Goal: Task Accomplishment & Management: Manage account settings

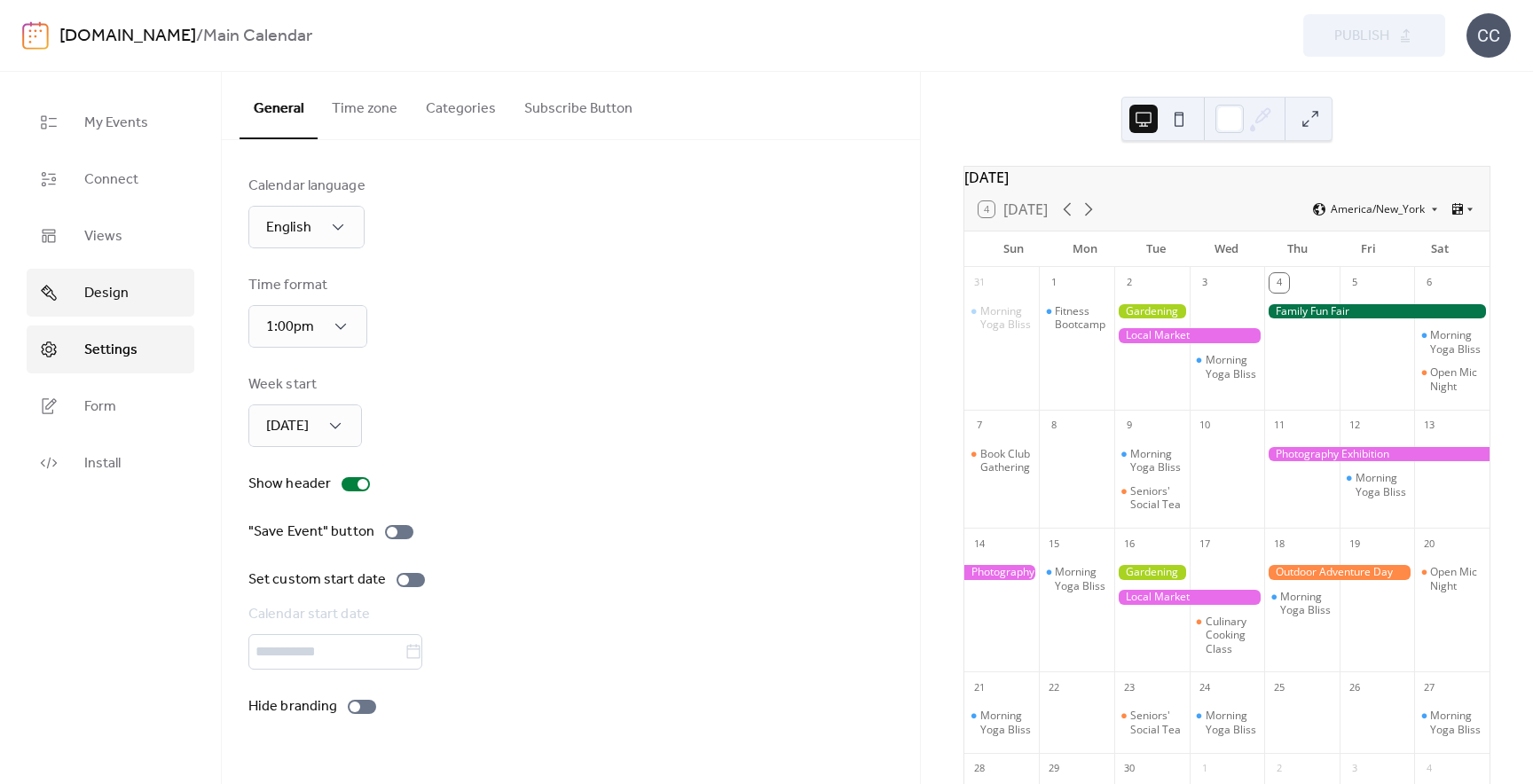
click at [112, 292] on span "Design" at bounding box center [106, 293] width 45 height 21
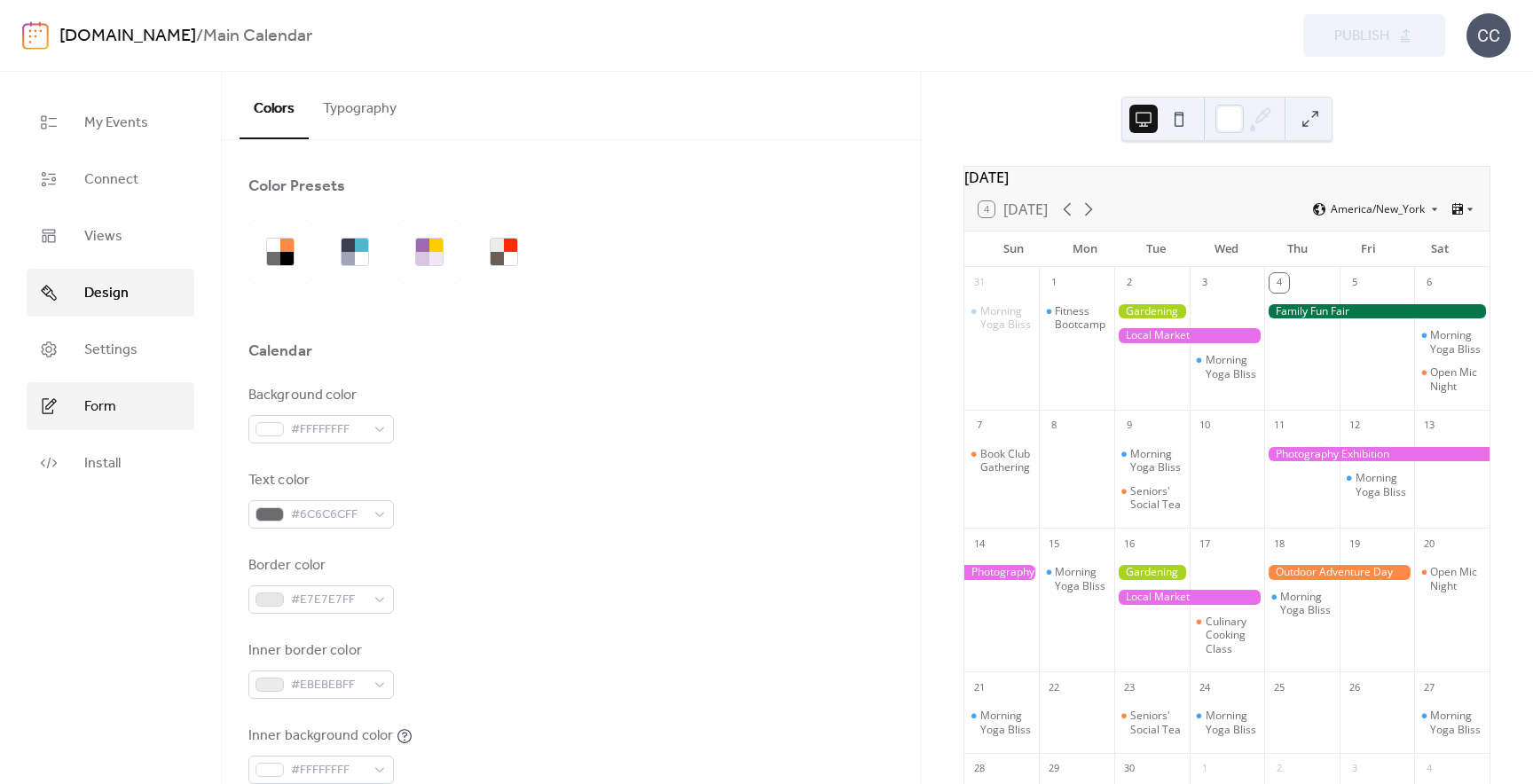
click at [98, 400] on span "Form" at bounding box center [101, 407] width 32 height 21
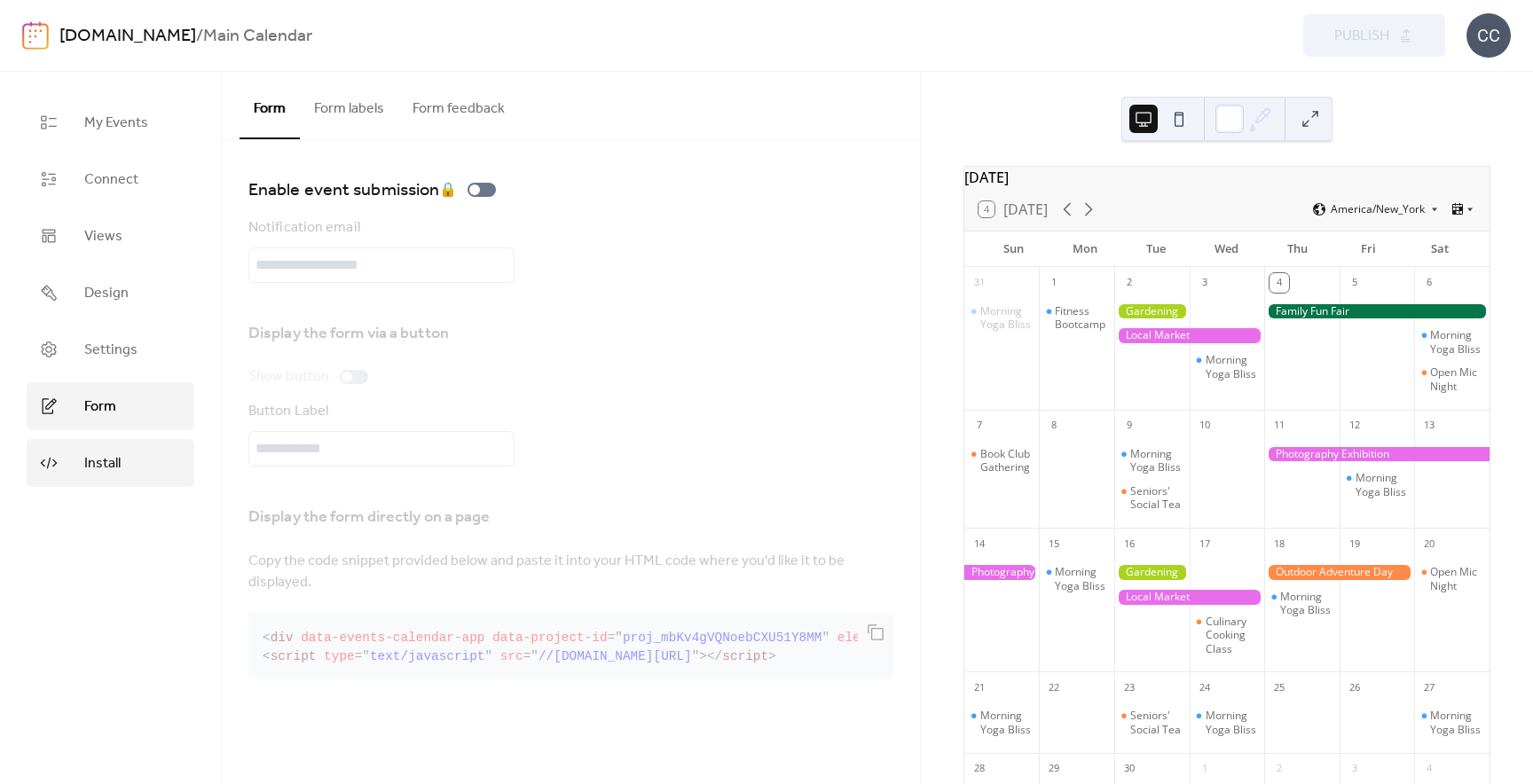
click at [99, 454] on span "Install" at bounding box center [103, 464] width 36 height 21
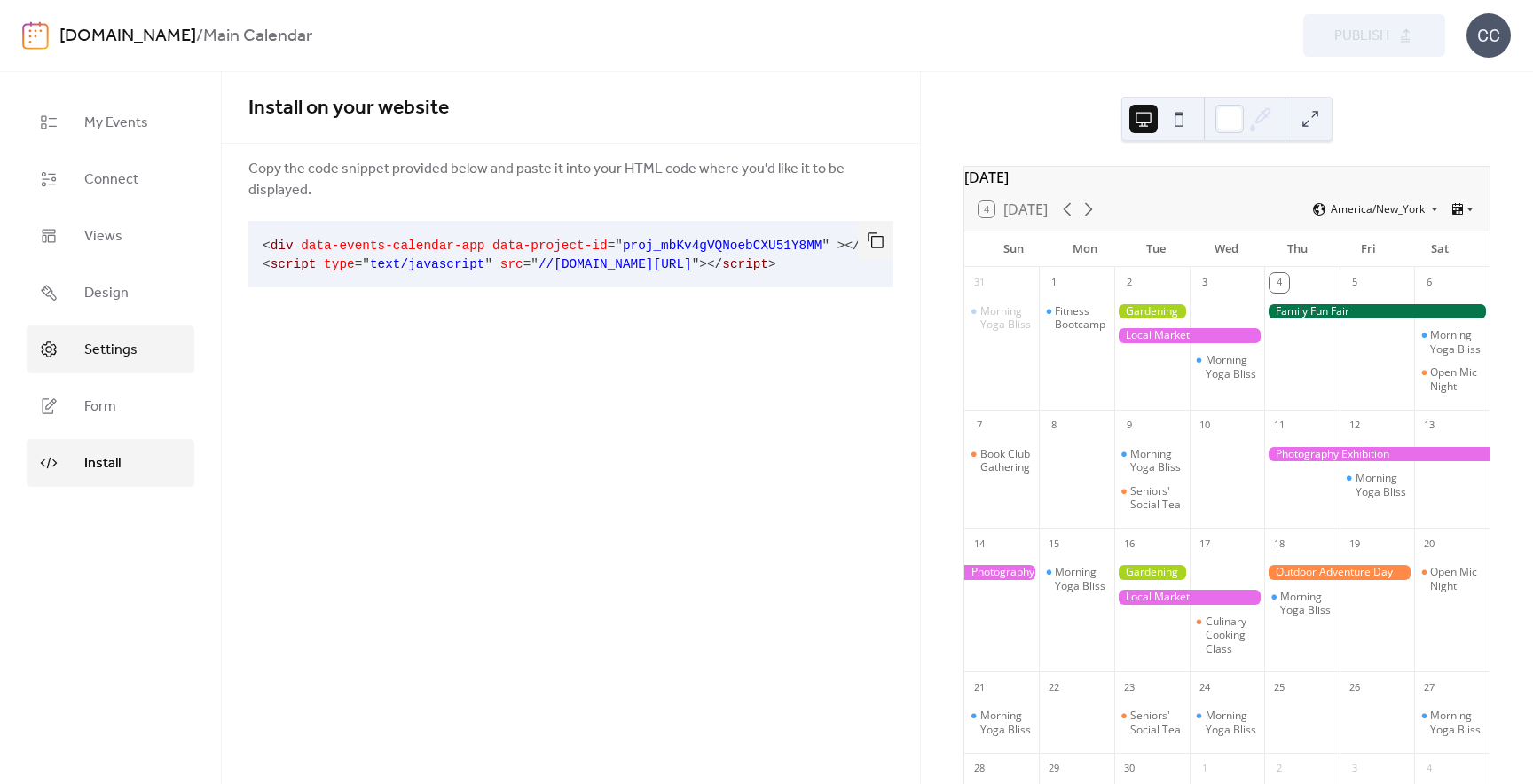
click at [124, 342] on span "Settings" at bounding box center [111, 350] width 53 height 21
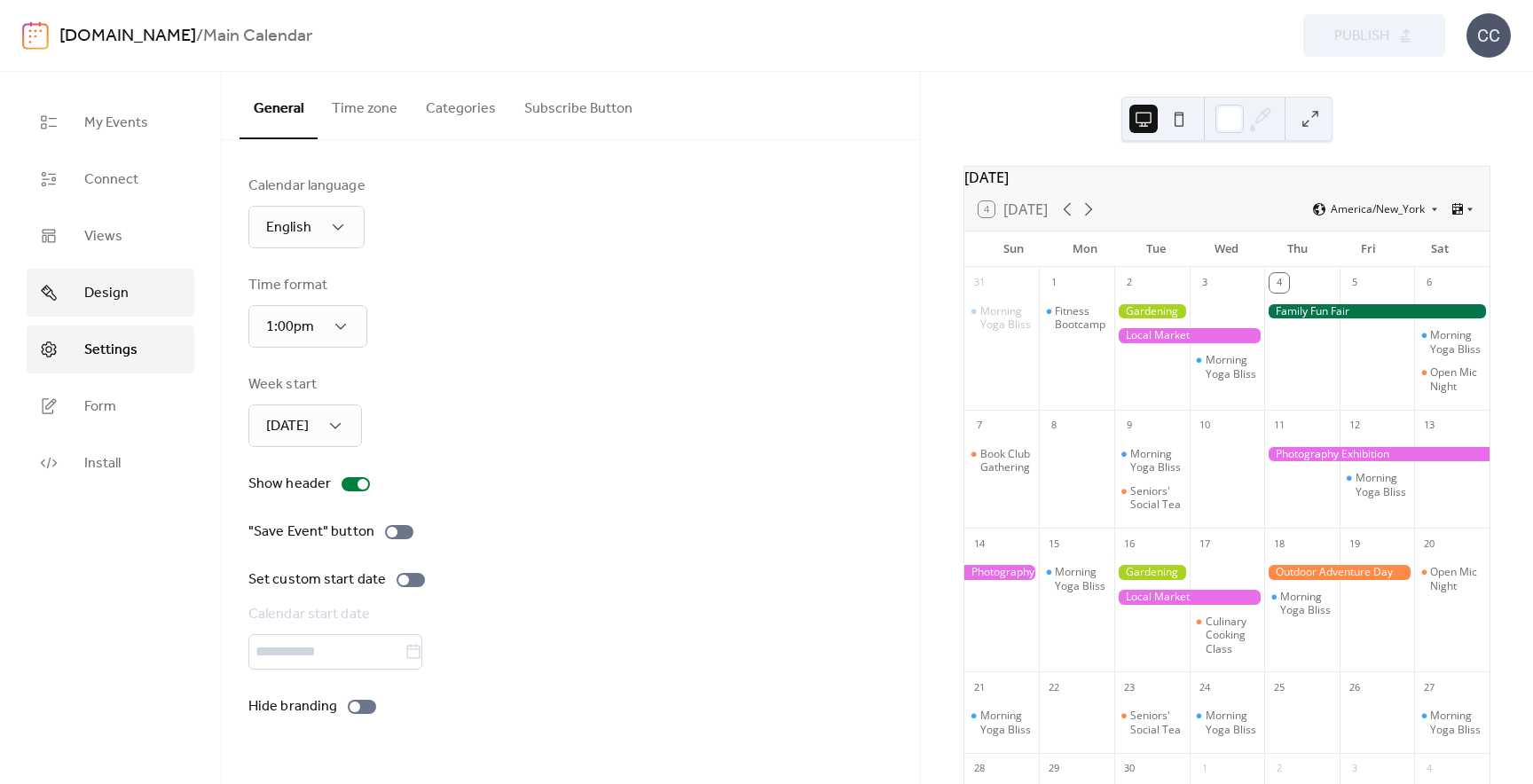
click at [118, 271] on link "Design" at bounding box center [110, 292] width 168 height 47
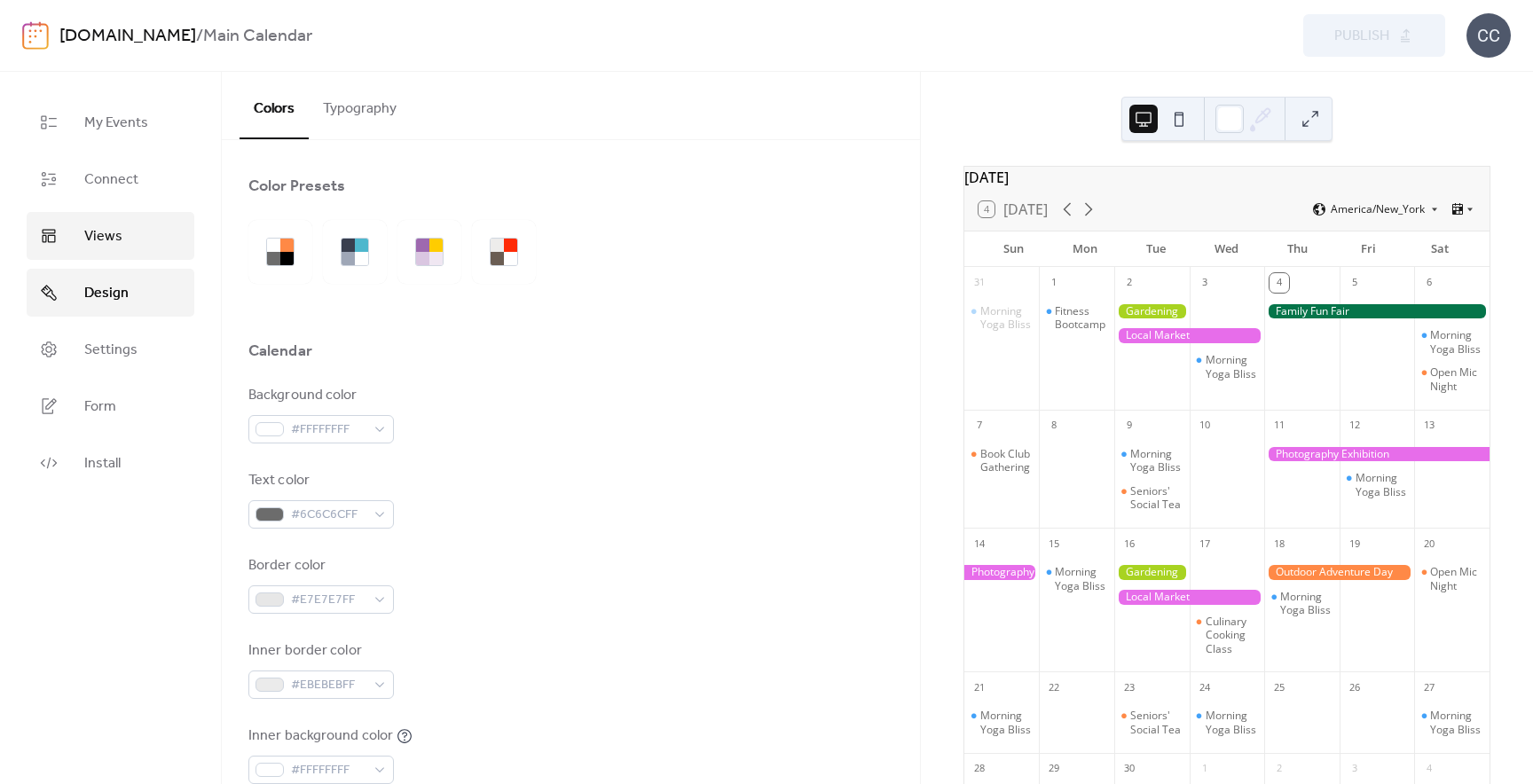
click at [115, 237] on span "Views" at bounding box center [103, 236] width 38 height 21
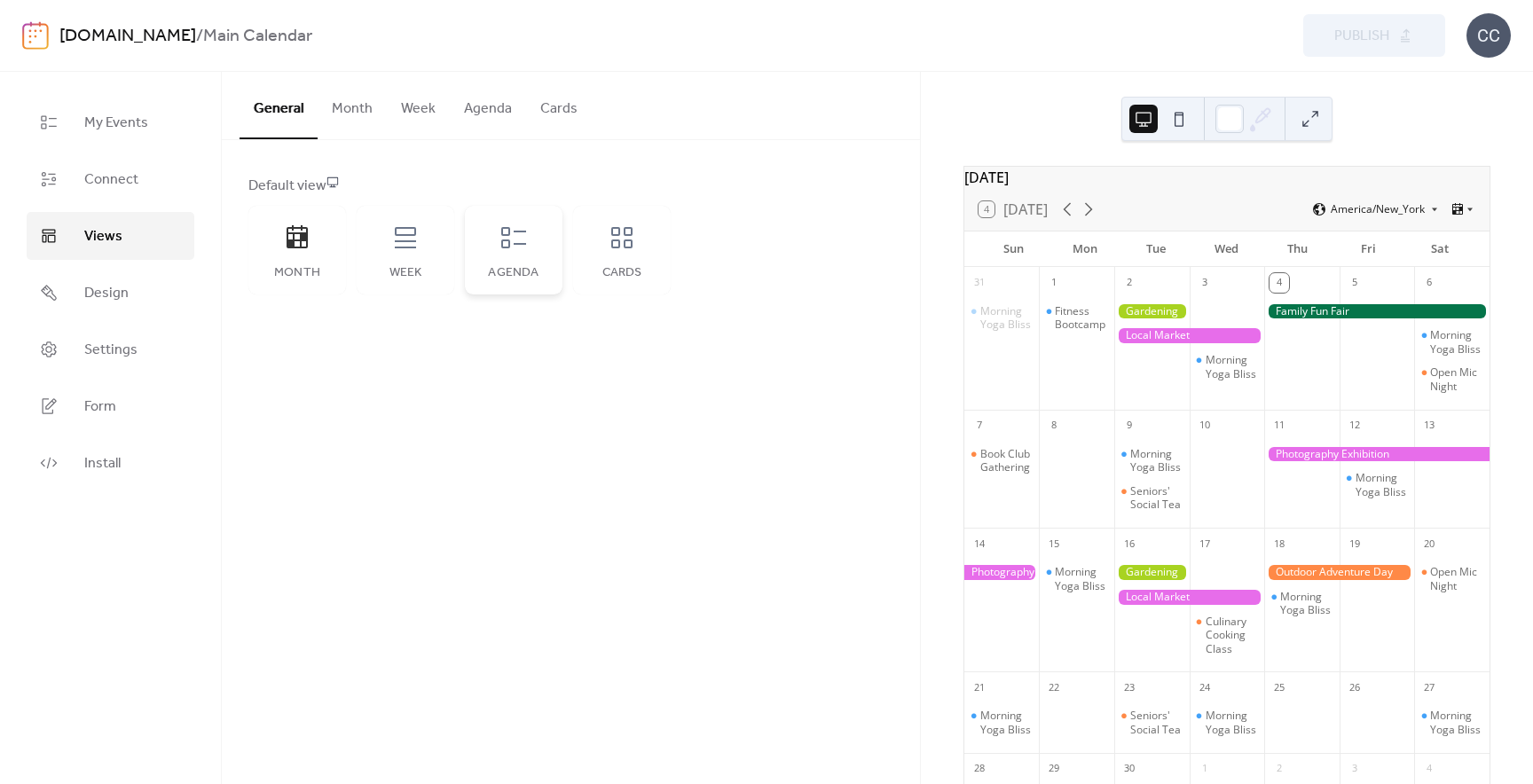
click at [521, 256] on div "Agenda" at bounding box center [514, 250] width 98 height 88
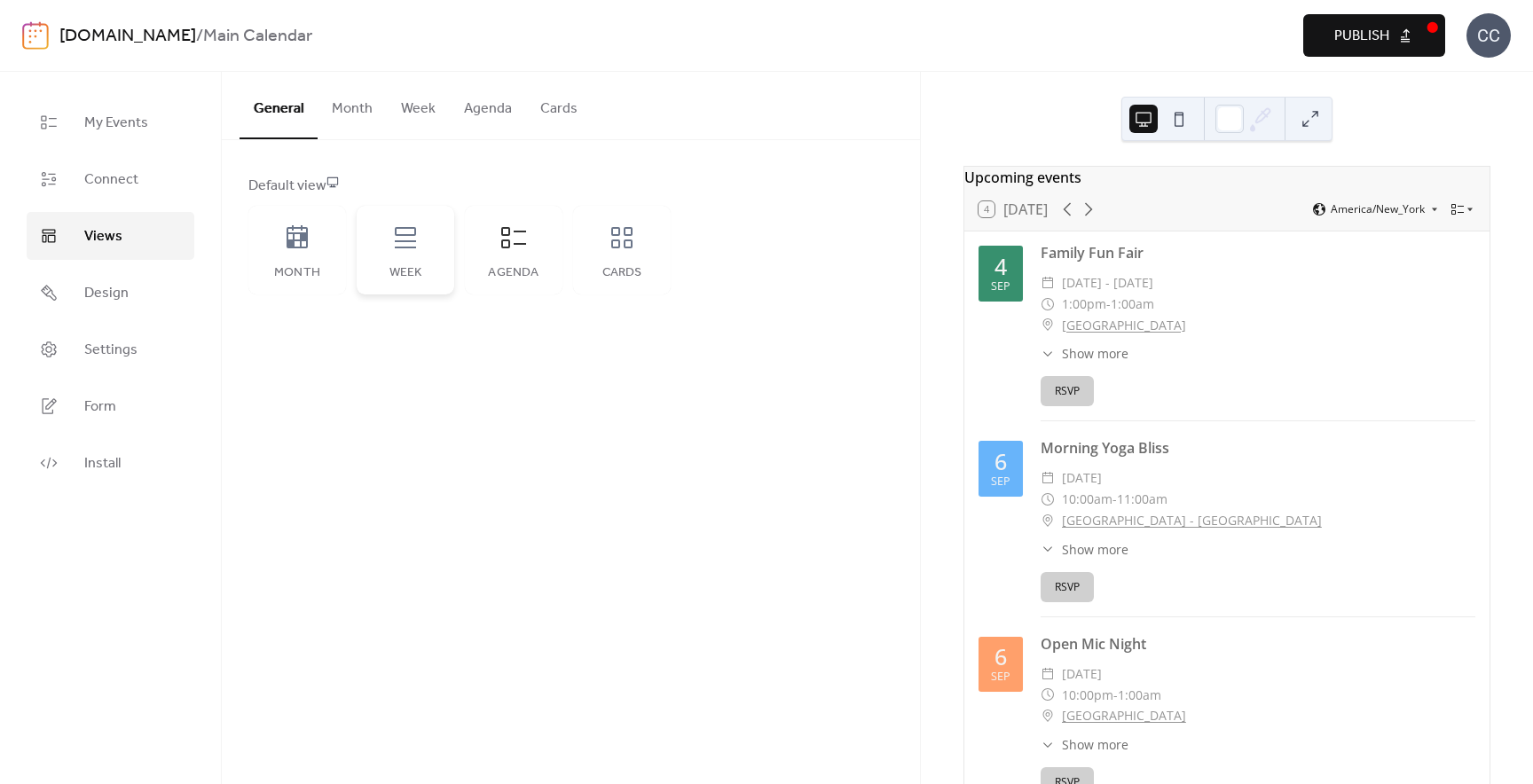
click at [386, 259] on div "Week" at bounding box center [405, 250] width 98 height 88
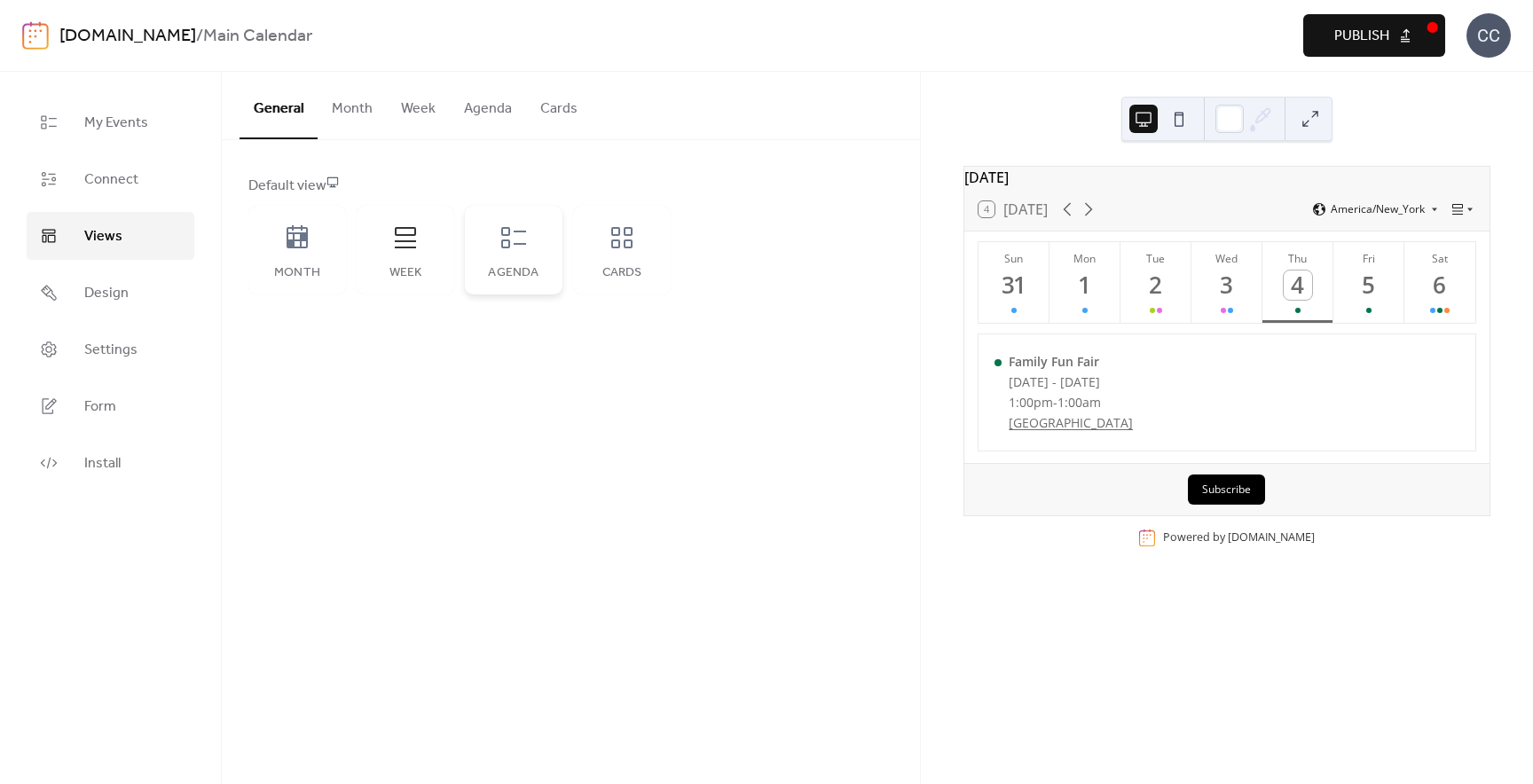
click at [476, 255] on div "Agenda" at bounding box center [514, 250] width 98 height 88
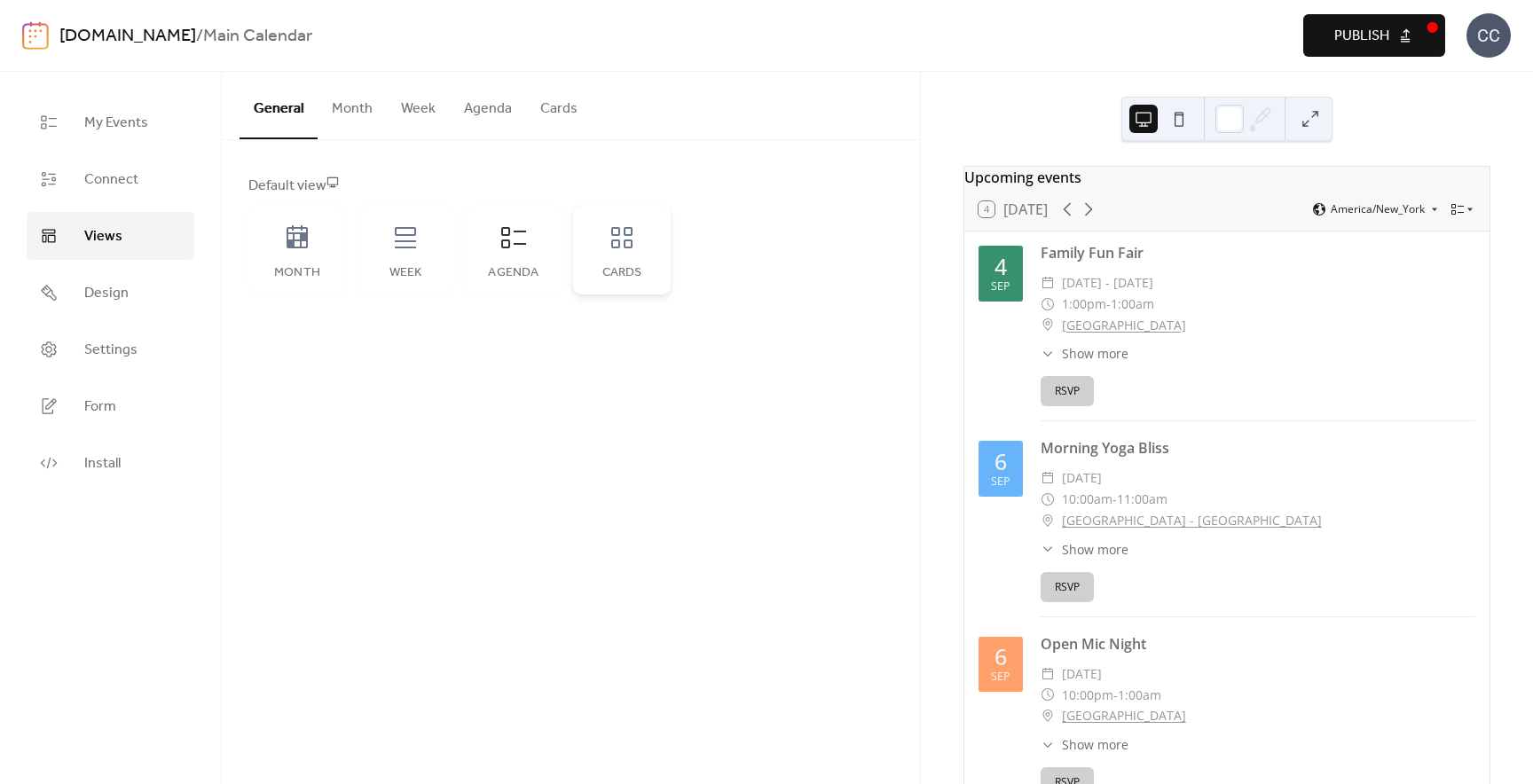
click at [623, 258] on div "Cards" at bounding box center [622, 250] width 98 height 88
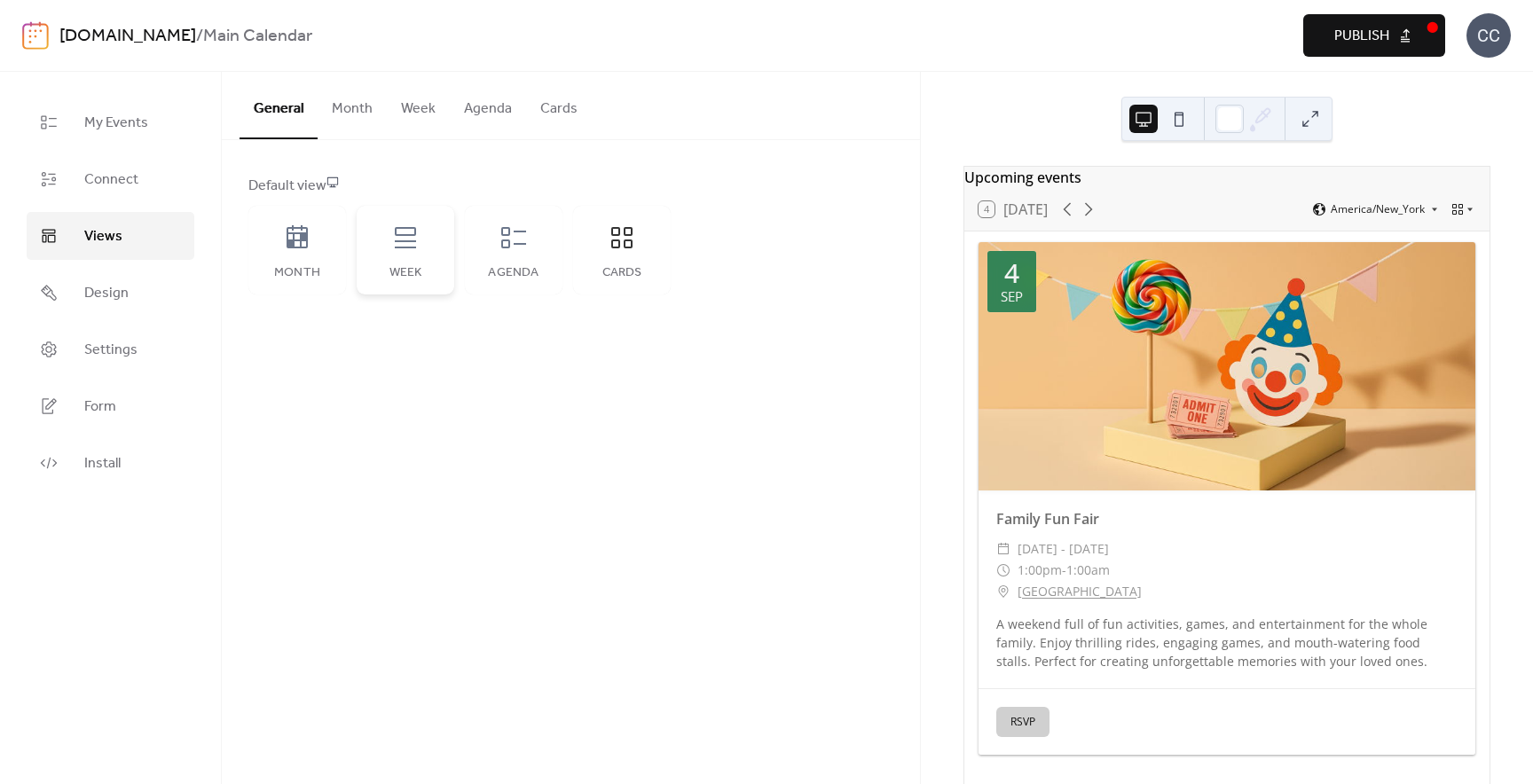
click at [403, 261] on div "Week" at bounding box center [405, 250] width 98 height 88
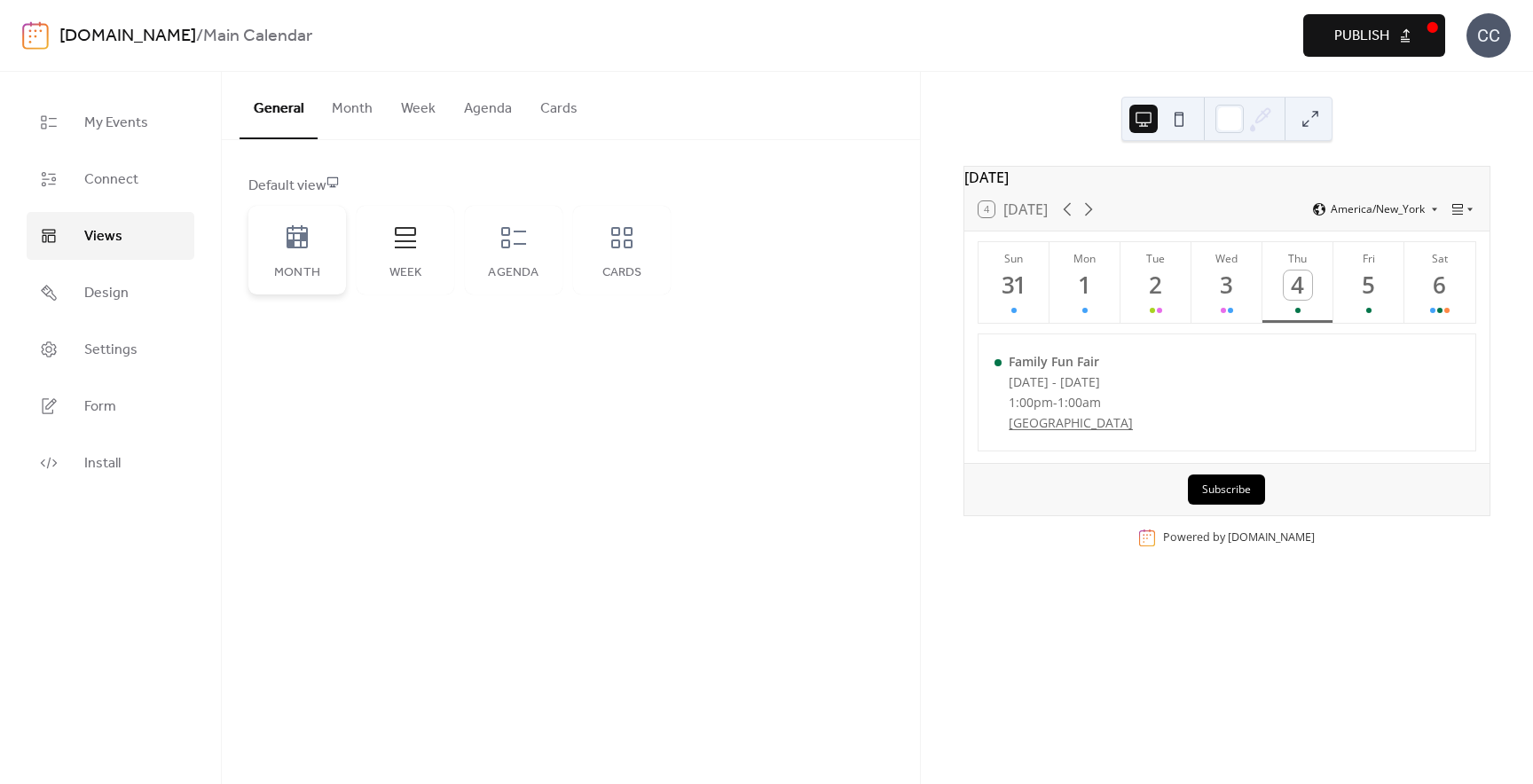
click at [296, 247] on icon at bounding box center [297, 236] width 21 height 23
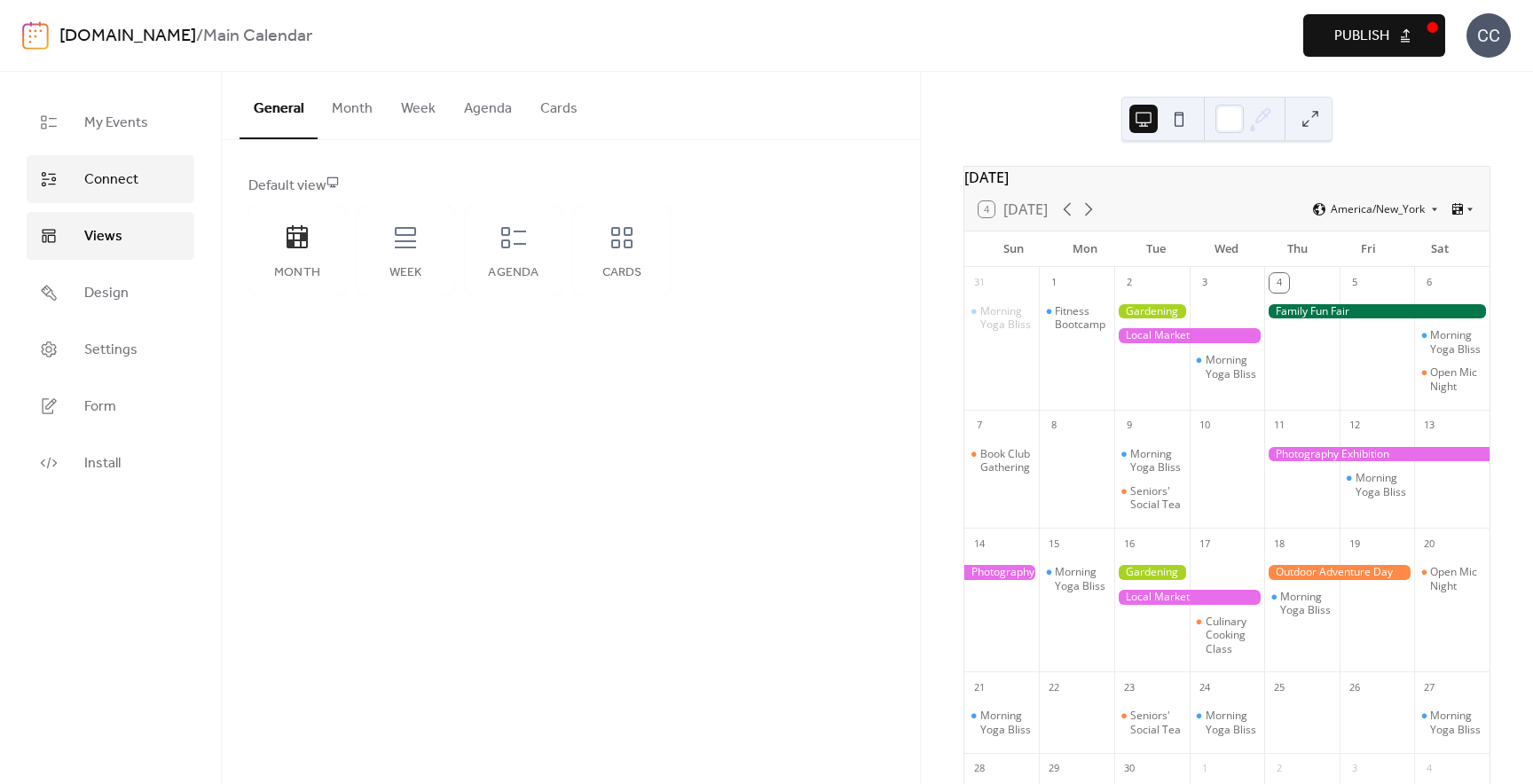
click at [106, 200] on link "Connect" at bounding box center [110, 179] width 168 height 47
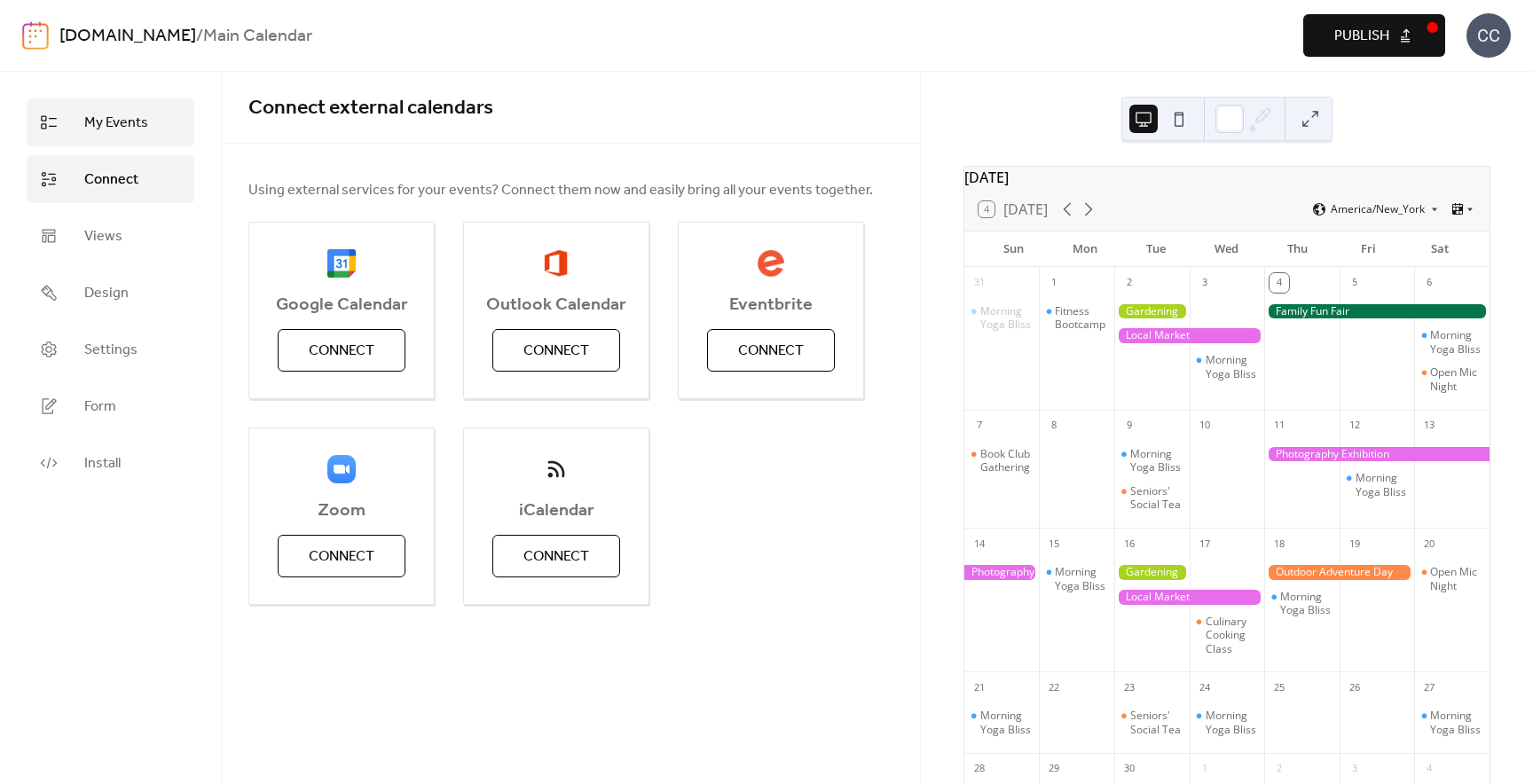
click at [103, 132] on span "My Events" at bounding box center [116, 123] width 64 height 21
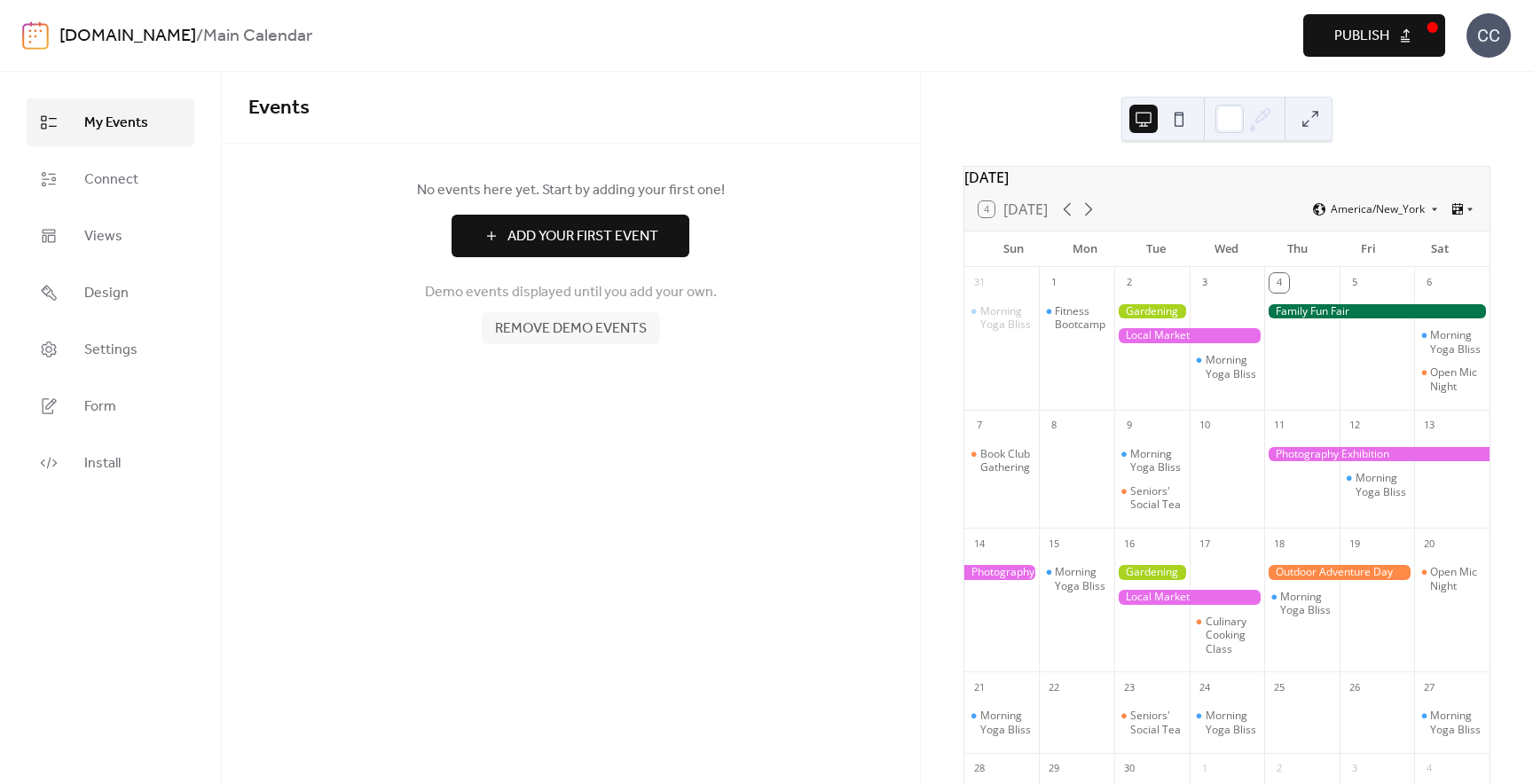
click at [571, 233] on span "Add Your First Event" at bounding box center [583, 236] width 151 height 21
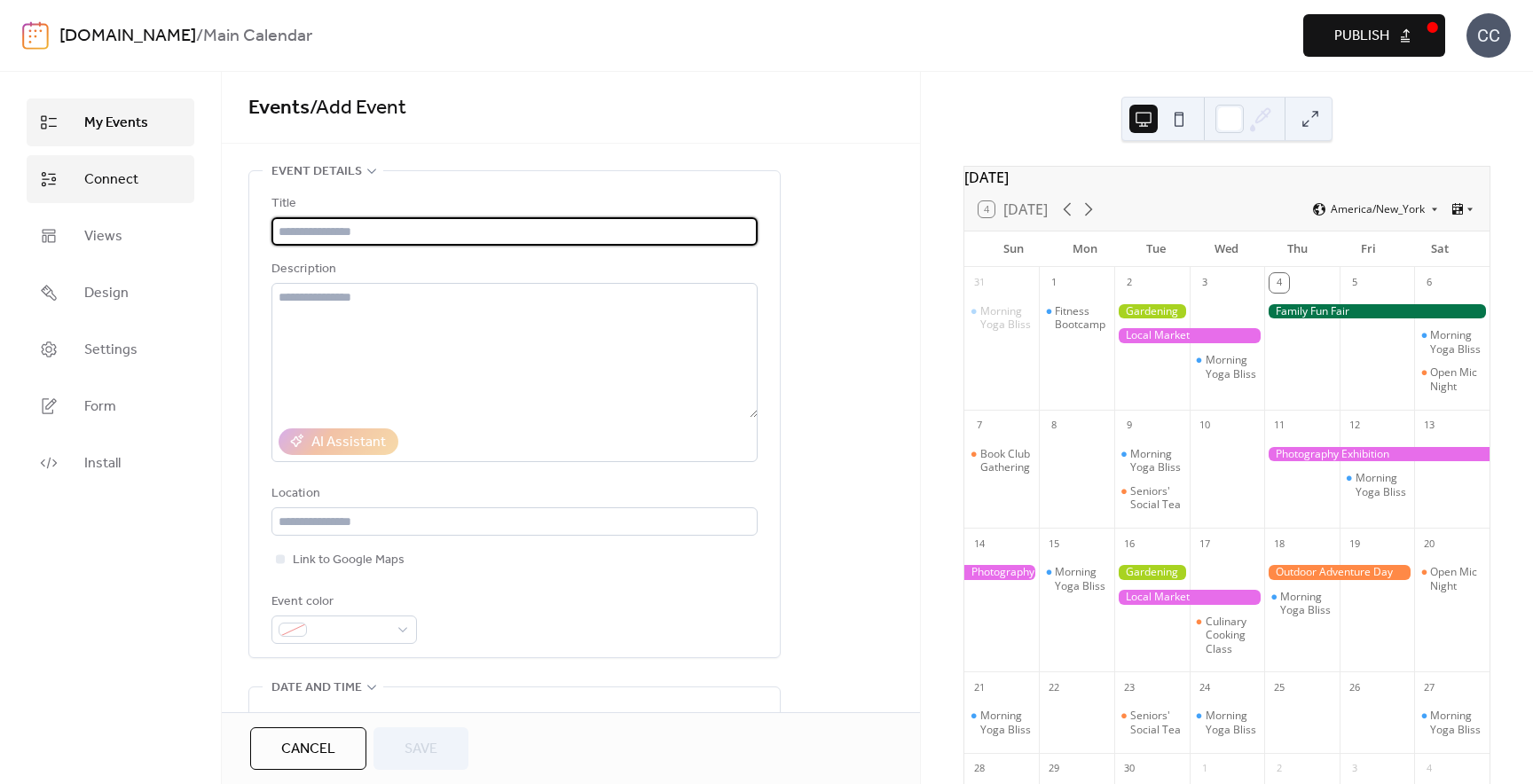
click at [136, 179] on span "Connect" at bounding box center [111, 179] width 54 height 21
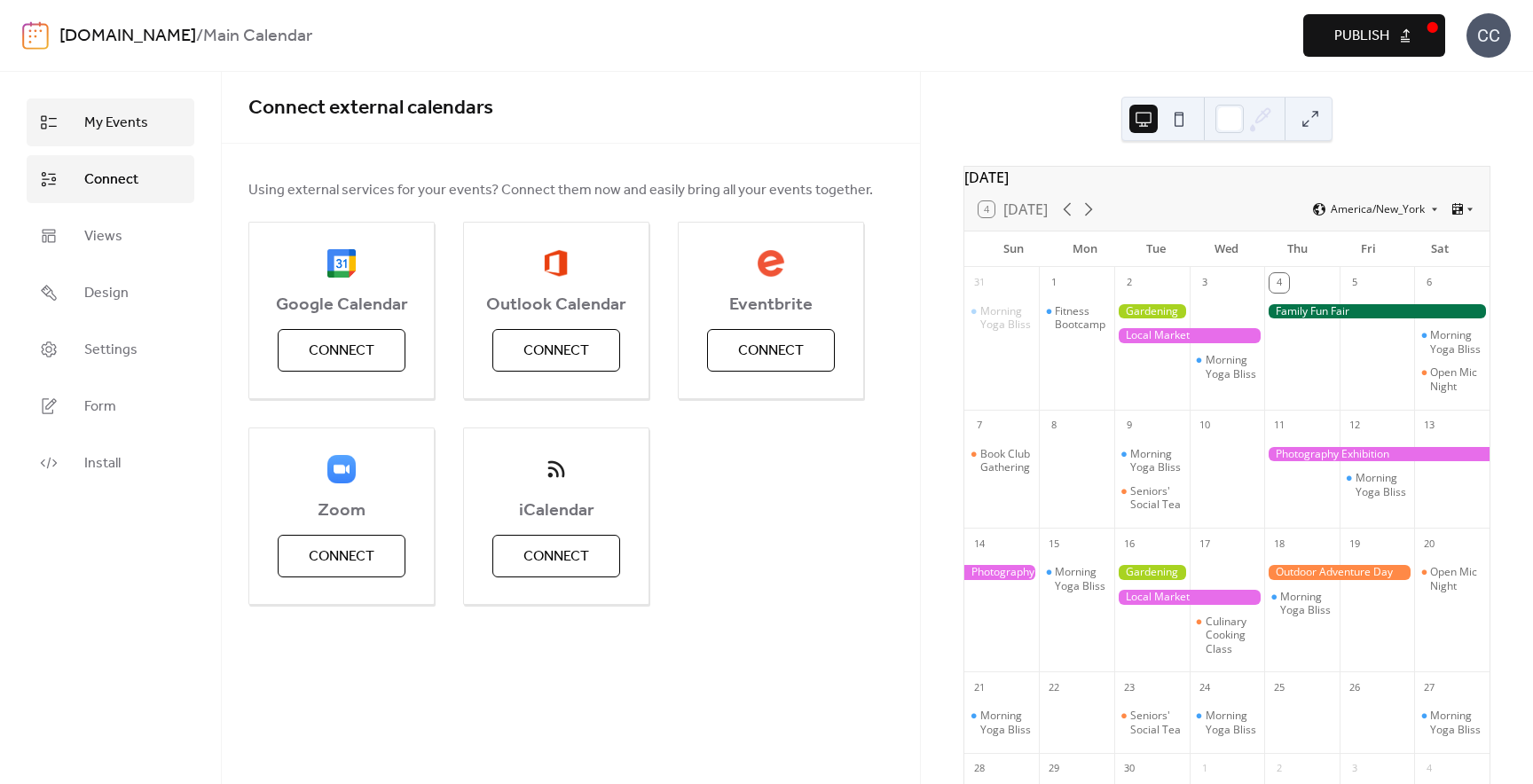
click at [138, 133] on span "My Events" at bounding box center [116, 123] width 64 height 21
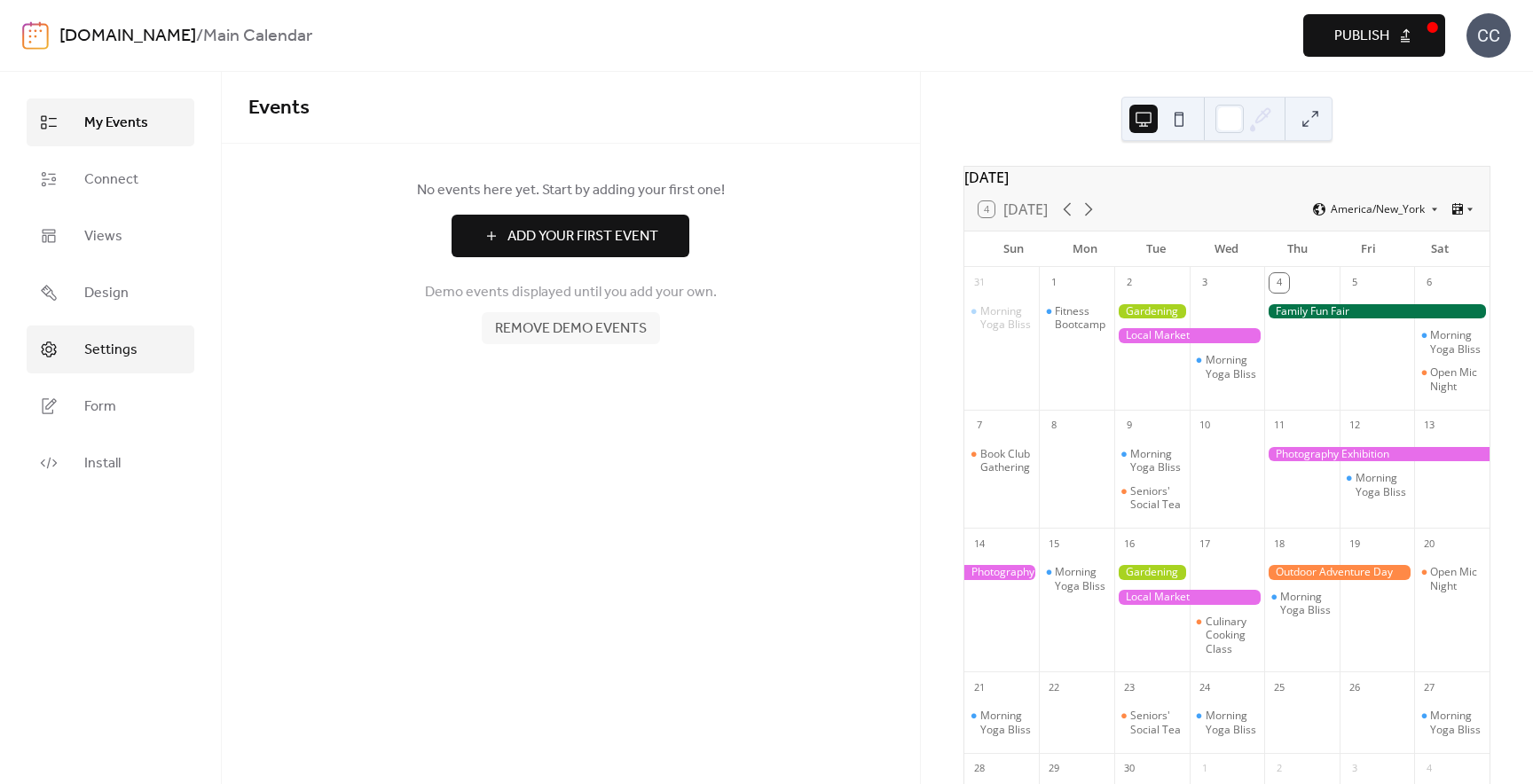
click at [106, 331] on link "Settings" at bounding box center [110, 349] width 168 height 47
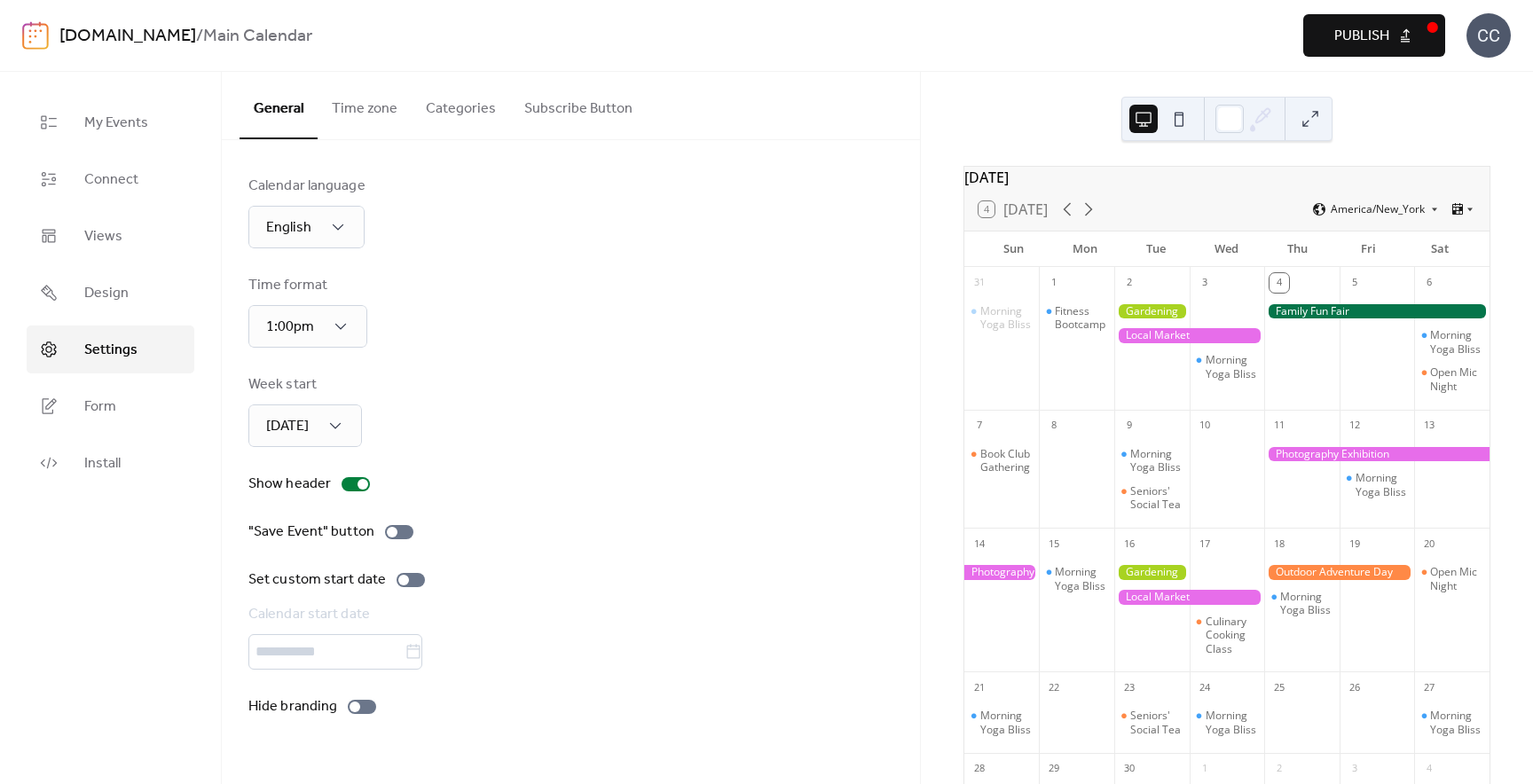
click at [458, 102] on button "Categories" at bounding box center [461, 104] width 99 height 65
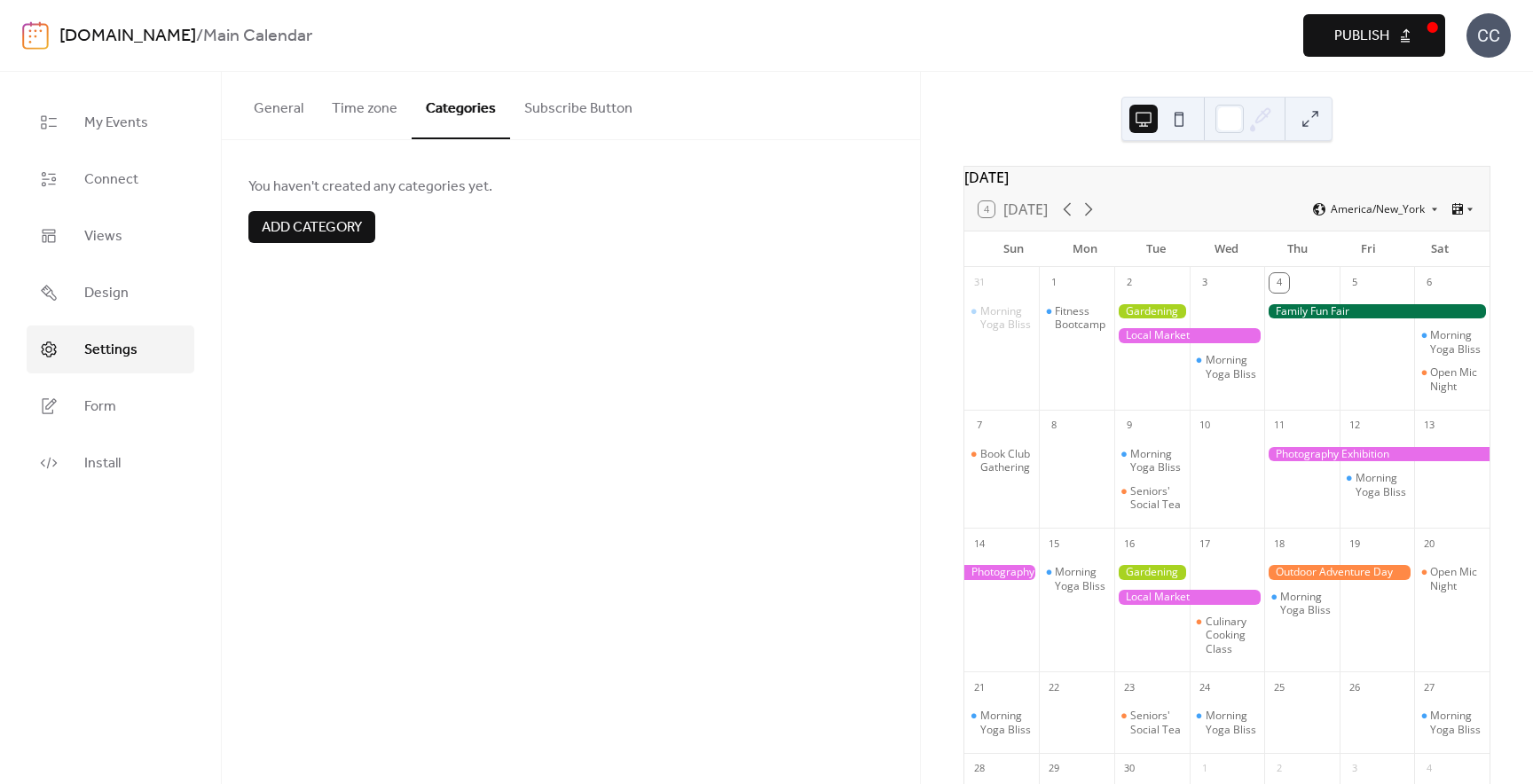
click at [384, 113] on button "Time zone" at bounding box center [365, 104] width 94 height 65
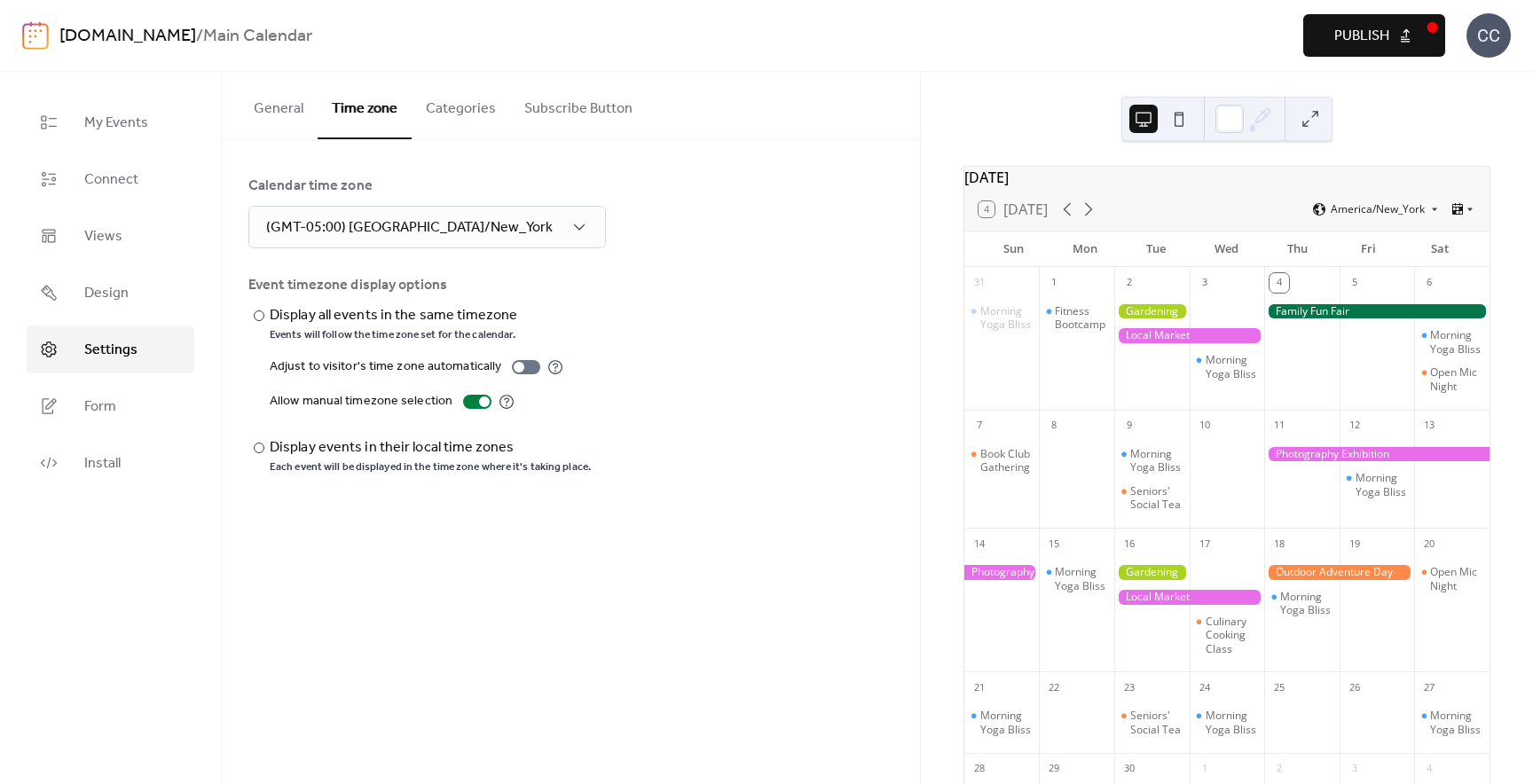
click at [248, 108] on button "General" at bounding box center [278, 104] width 78 height 65
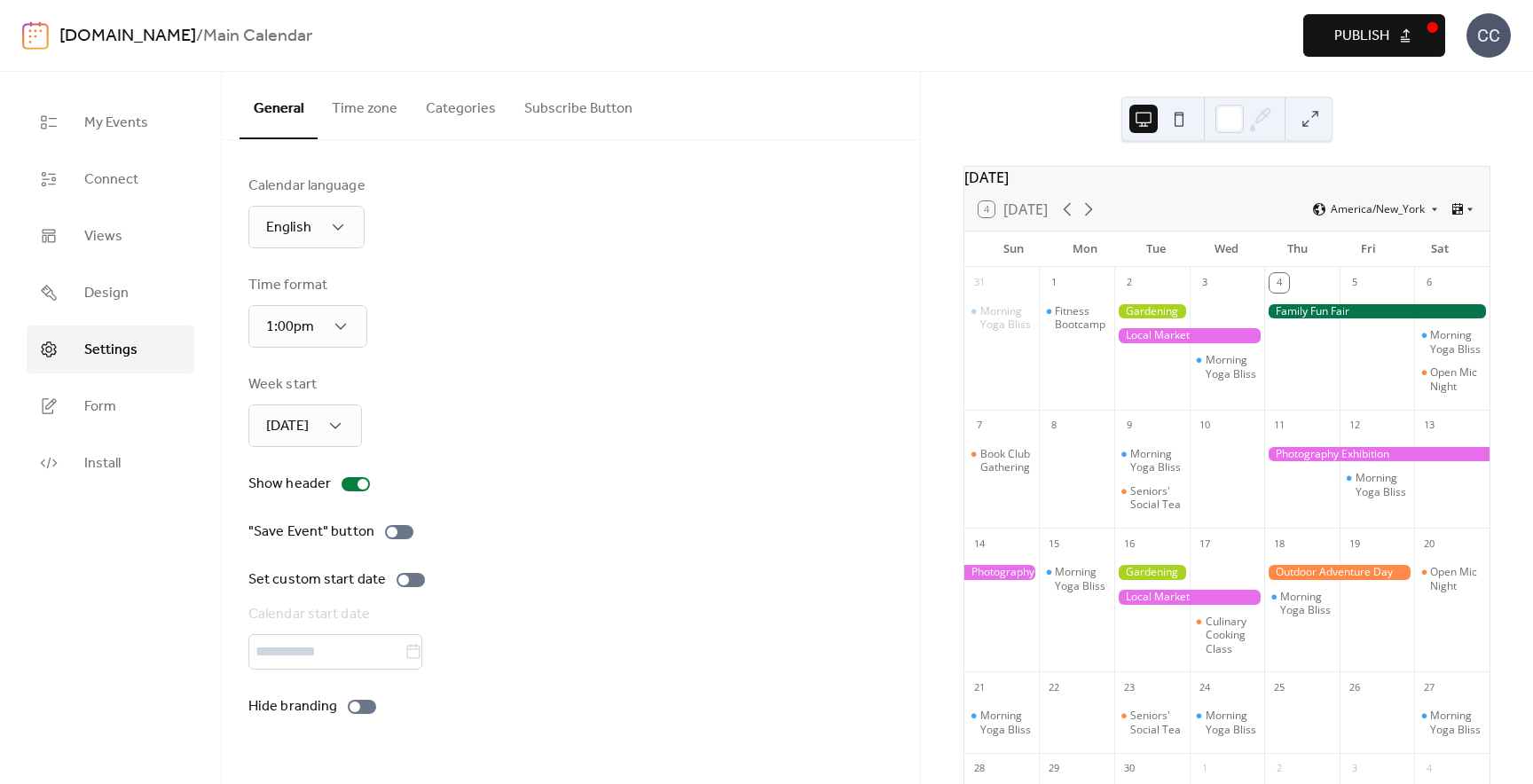
click at [1248, 122] on icon at bounding box center [1261, 119] width 27 height 27
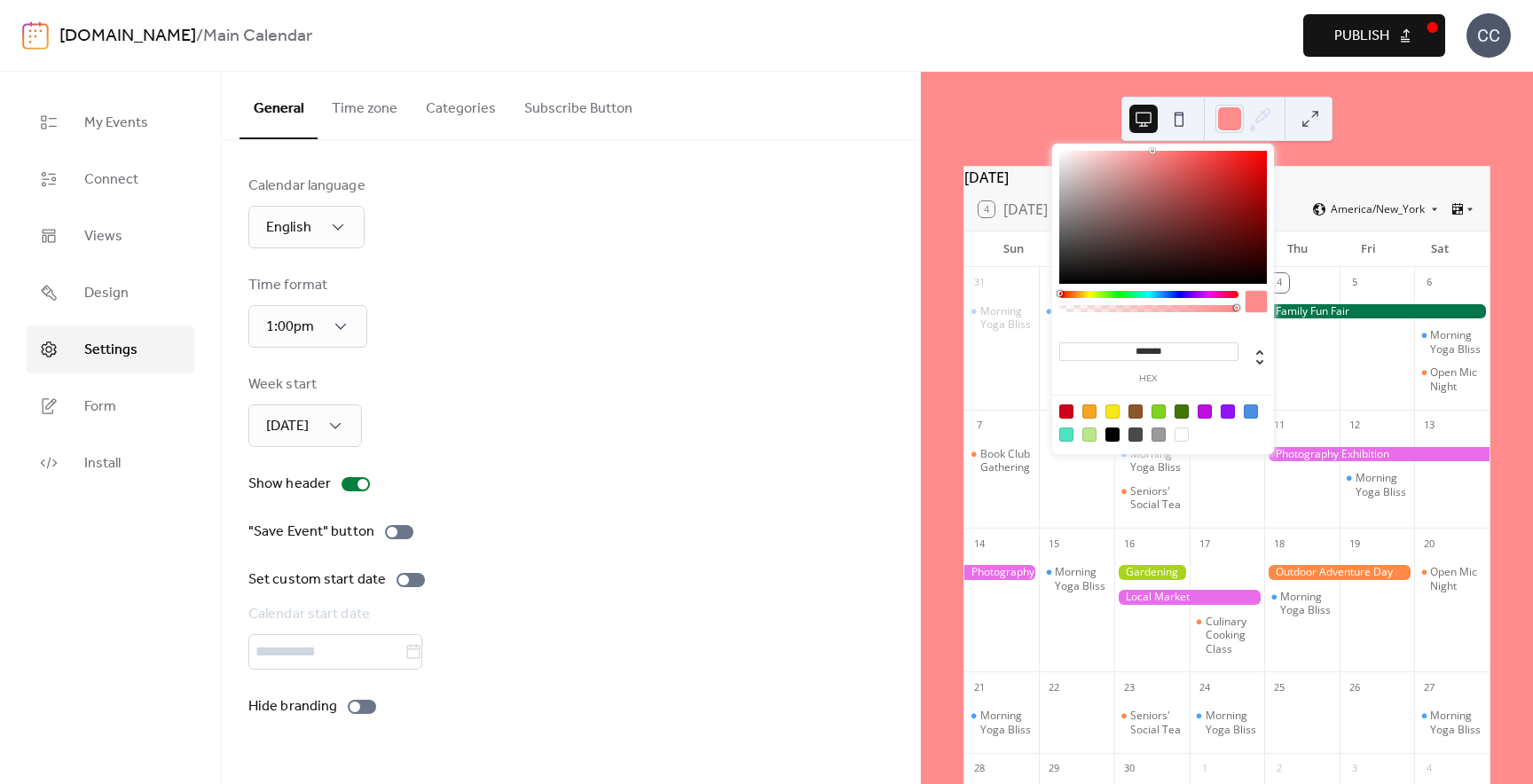
type input "*******"
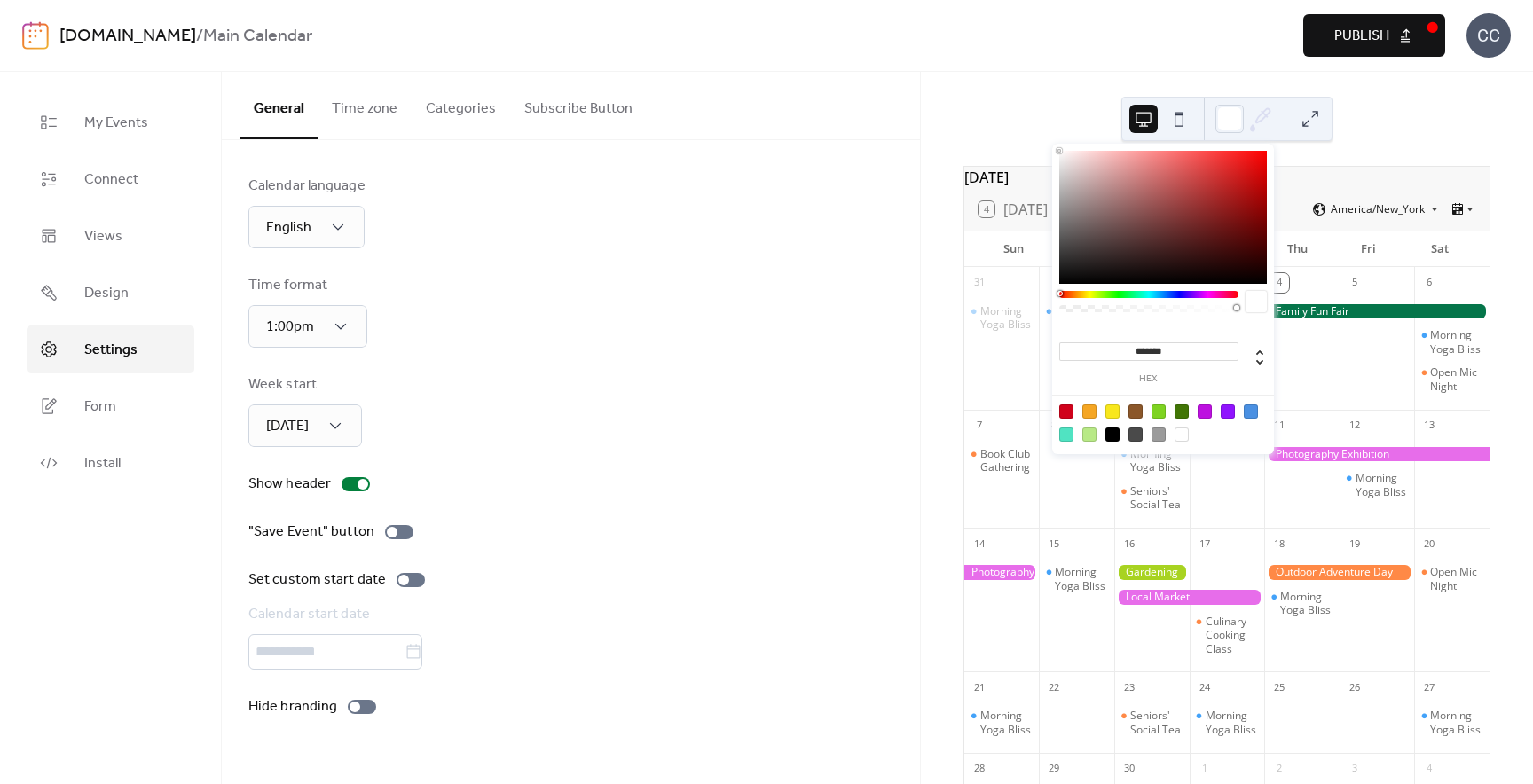
drag, startPoint x: 1183, startPoint y: 170, endPoint x: 977, endPoint y: 126, distance: 210.6
click at [1020, 134] on body "[DOMAIN_NAME] / Main Calendar Preview Publish CC My Events Connect Views Design…" at bounding box center [766, 392] width 1533 height 784
click at [769, 85] on div "General Time zone Categories Subscribe Button" at bounding box center [570, 106] width 698 height 68
